Goal: Use online tool/utility: Utilize a website feature to perform a specific function

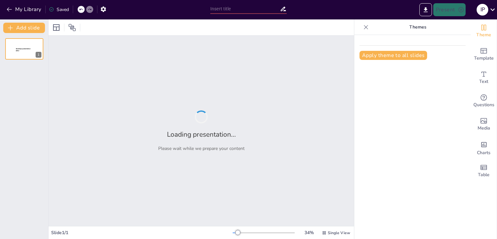
type input "ITPE Energía y Medio Ambiente: Forjando Líderes para la Transformación Energéti…"
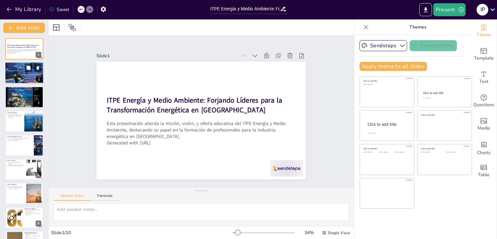
click at [24, 77] on div at bounding box center [24, 73] width 39 height 22
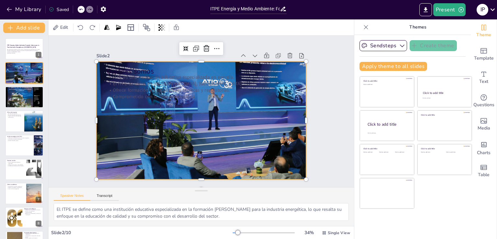
click at [295, 112] on div at bounding box center [200, 120] width 221 height 139
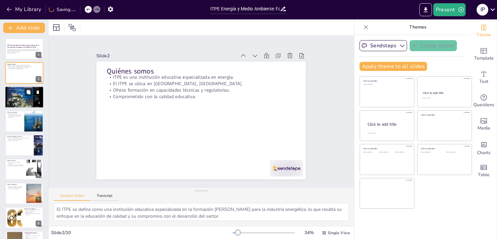
click at [29, 101] on div at bounding box center [24, 97] width 39 height 49
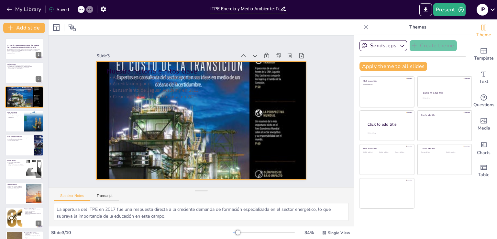
click at [197, 160] on div at bounding box center [192, 113] width 299 height 259
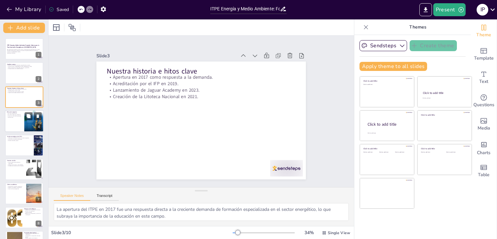
click at [22, 123] on div at bounding box center [24, 121] width 39 height 22
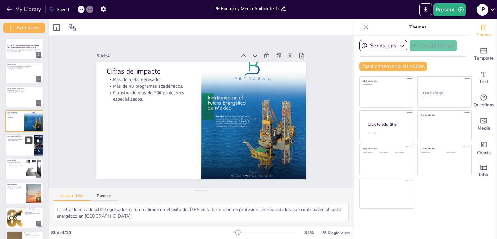
click at [29, 144] on button at bounding box center [29, 140] width 8 height 8
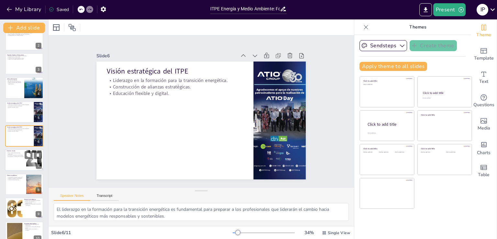
click at [29, 161] on div at bounding box center [34, 160] width 29 height 20
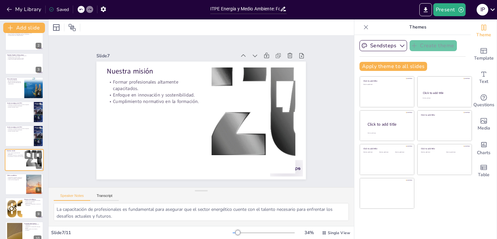
scroll to position [57, 0]
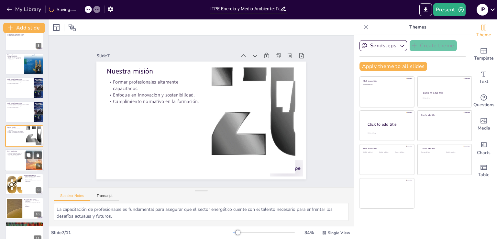
click at [22, 164] on div at bounding box center [24, 160] width 39 height 22
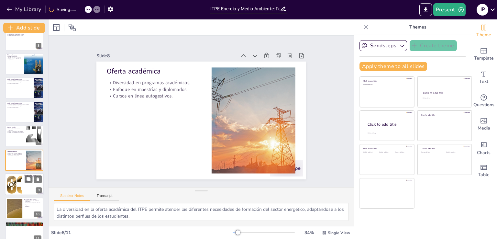
scroll to position [67, 0]
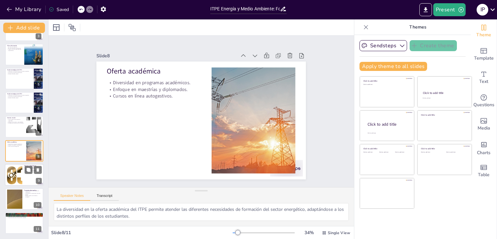
click at [18, 179] on div at bounding box center [14, 175] width 27 height 20
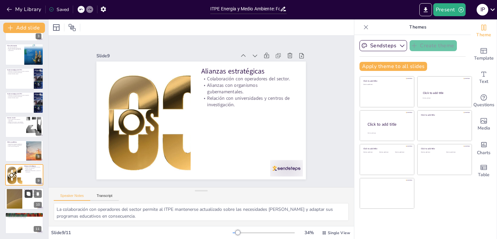
click at [26, 192] on icon at bounding box center [28, 194] width 5 height 5
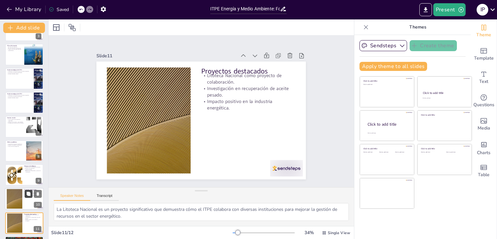
scroll to position [91, 0]
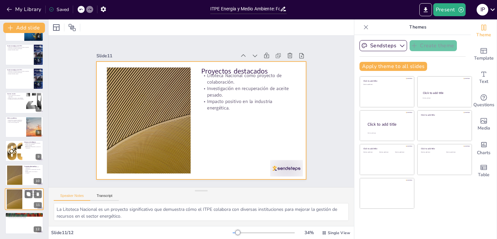
click at [25, 202] on div at bounding box center [24, 199] width 39 height 22
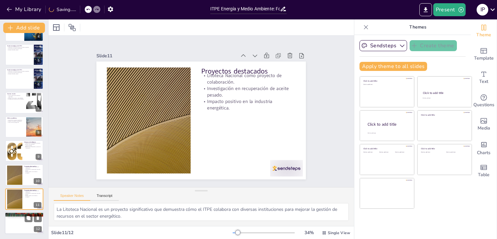
click at [22, 223] on div at bounding box center [24, 223] width 39 height 22
type textarea "El cambio de nombre a ITPE Energía y Medio Ambiente simboliza una evolución en …"
